Goal: Navigation & Orientation: Find specific page/section

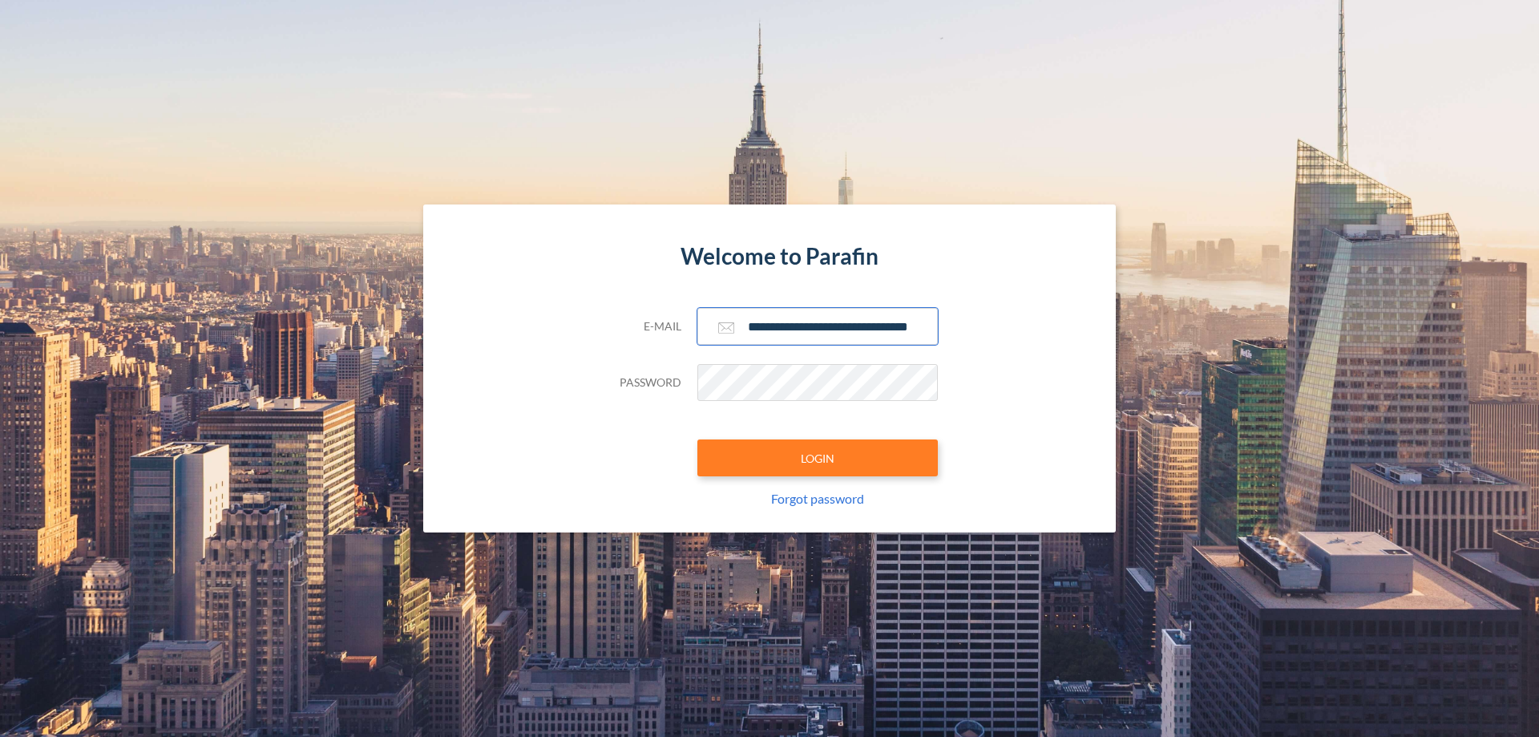
type input "**********"
click at [818, 458] on button "LOGIN" at bounding box center [817, 457] width 240 height 37
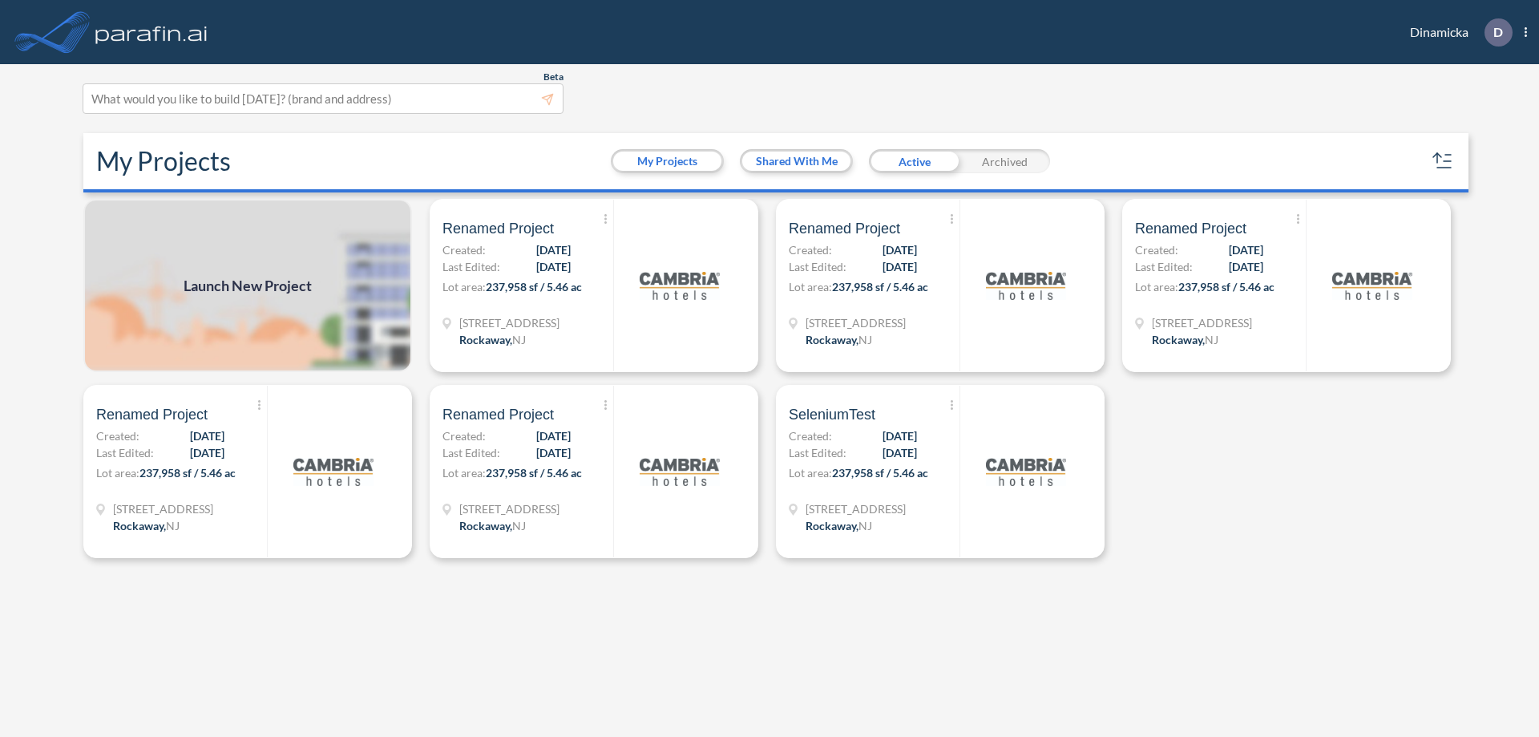
scroll to position [4, 0]
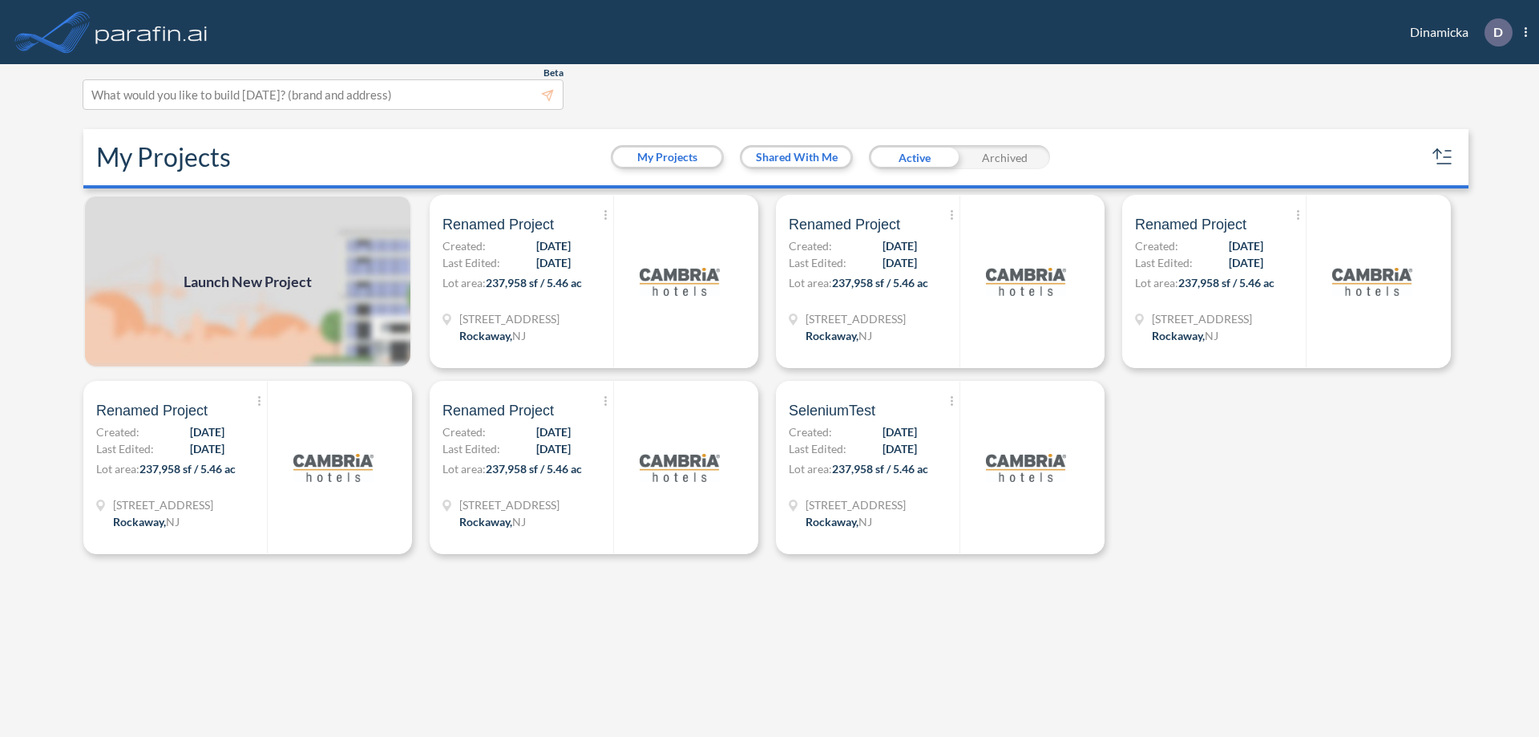
click at [1004, 157] on div "Archived" at bounding box center [1004, 157] width 91 height 24
